Goal: Task Accomplishment & Management: Complete application form

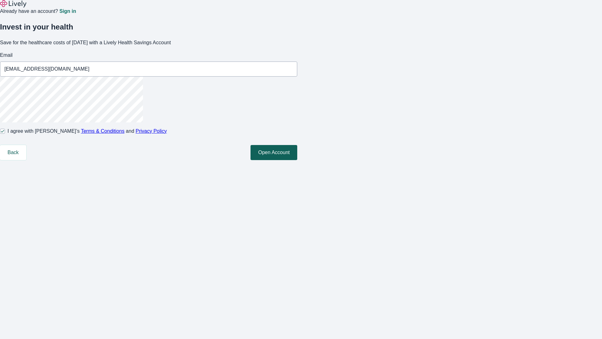
click at [297, 160] on button "Open Account" at bounding box center [274, 152] width 47 height 15
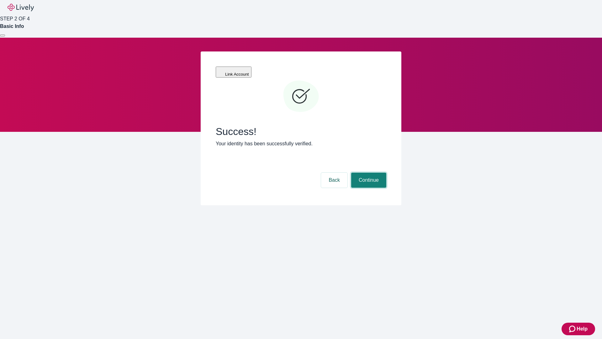
click at [368, 172] on button "Continue" at bounding box center [368, 179] width 35 height 15
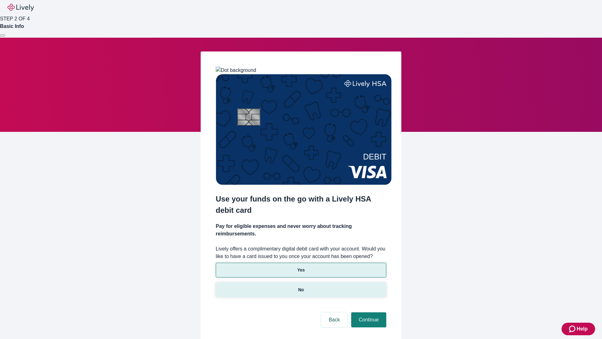
click at [301, 286] on p "No" at bounding box center [301, 289] width 6 height 7
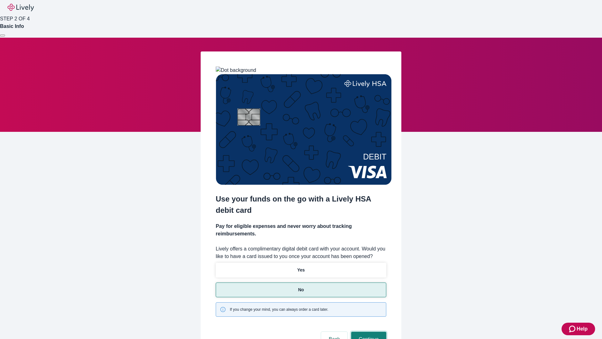
click at [368, 331] on button "Continue" at bounding box center [368, 338] width 35 height 15
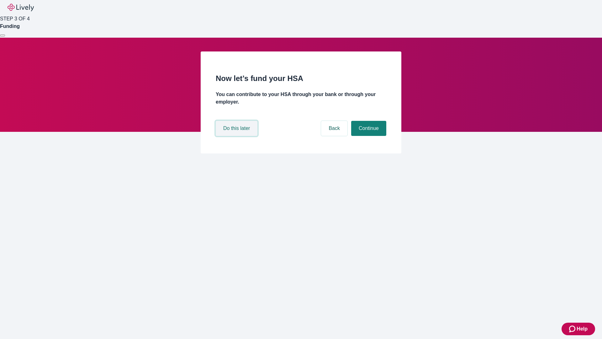
click at [237, 136] on button "Do this later" at bounding box center [237, 128] width 42 height 15
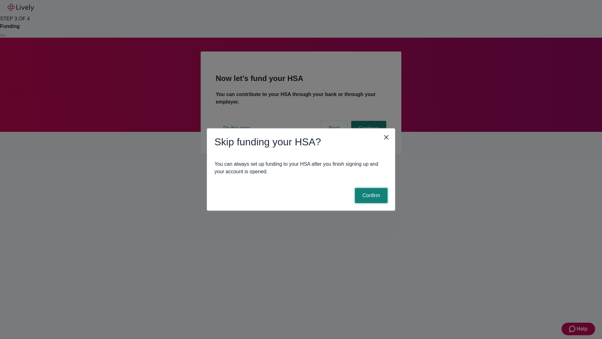
click at [370, 195] on button "Confirm" at bounding box center [371, 195] width 33 height 15
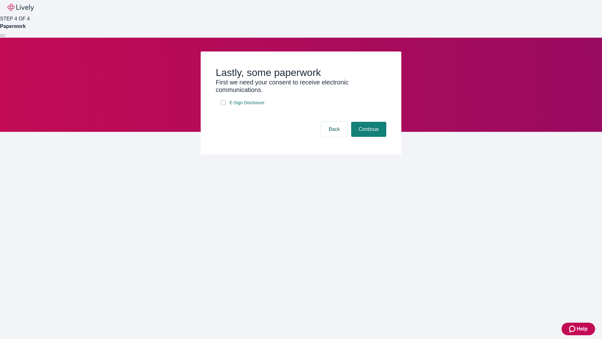
click at [223, 105] on input "E-Sign Disclosure" at bounding box center [223, 102] width 5 height 5
checkbox input "true"
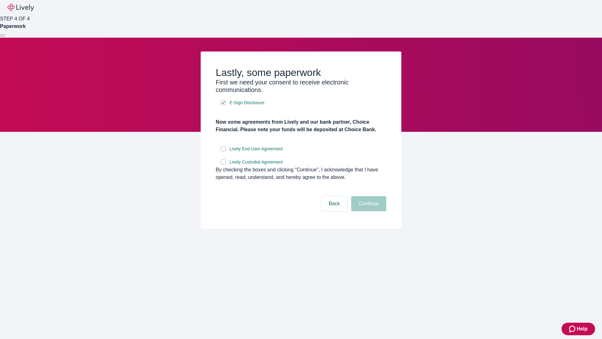
click at [223, 151] on input "Lively End User Agreement" at bounding box center [223, 148] width 5 height 5
checkbox input "true"
click at [223, 164] on input "Lively Custodial Agreement" at bounding box center [223, 161] width 5 height 5
checkbox input "true"
click at [368, 211] on button "Continue" at bounding box center [368, 203] width 35 height 15
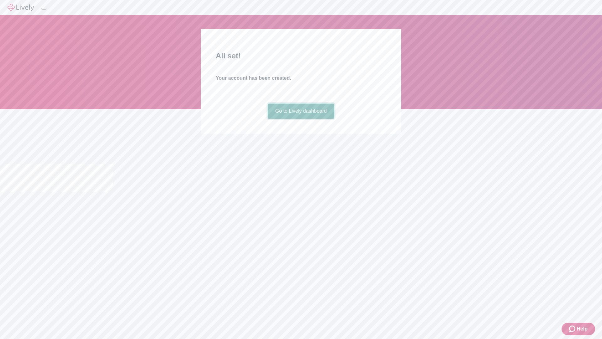
click at [301, 119] on link "Go to Lively dashboard" at bounding box center [301, 110] width 67 height 15
